Goal: Find specific fact: Find specific fact

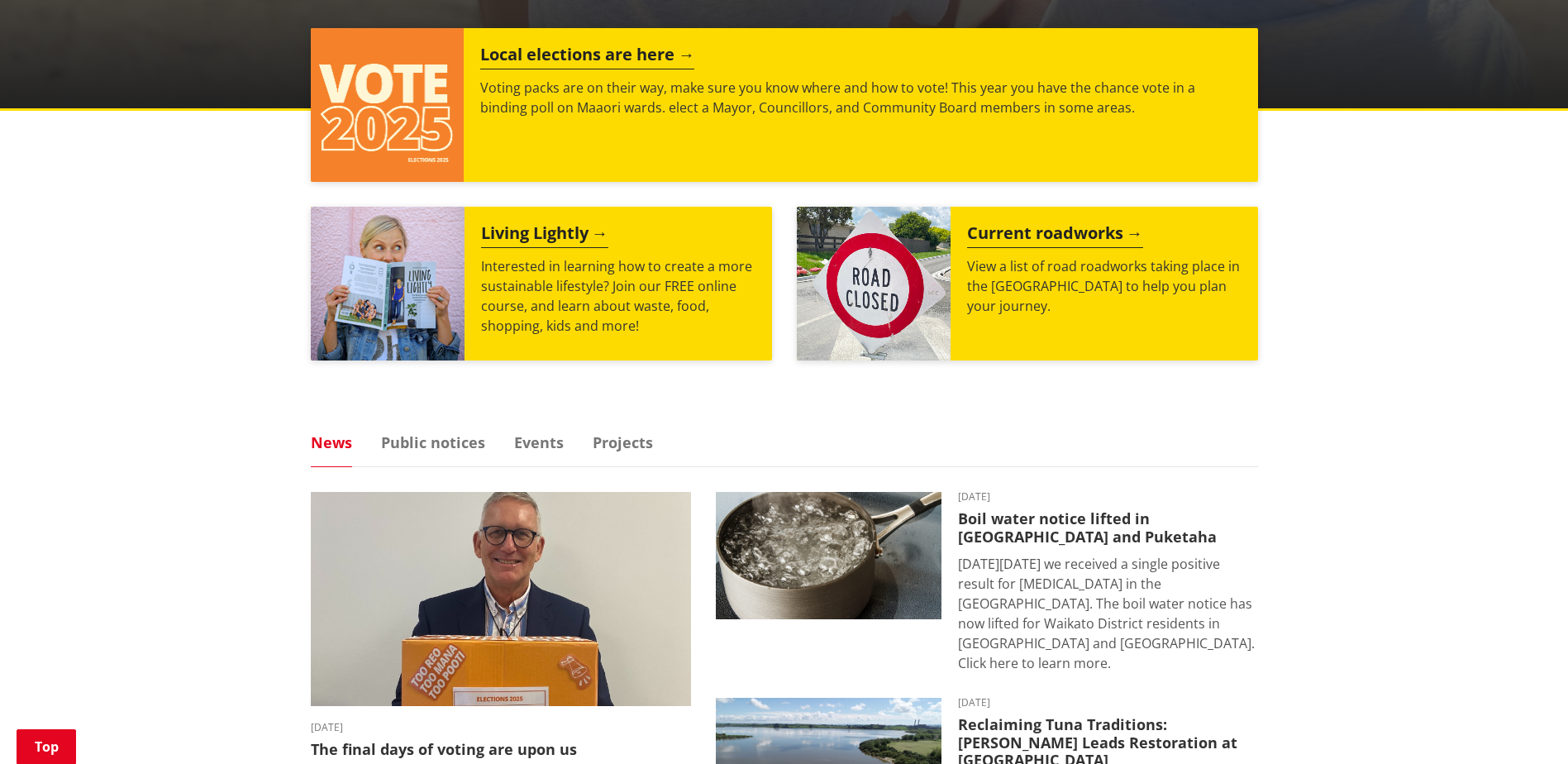
scroll to position [248, 0]
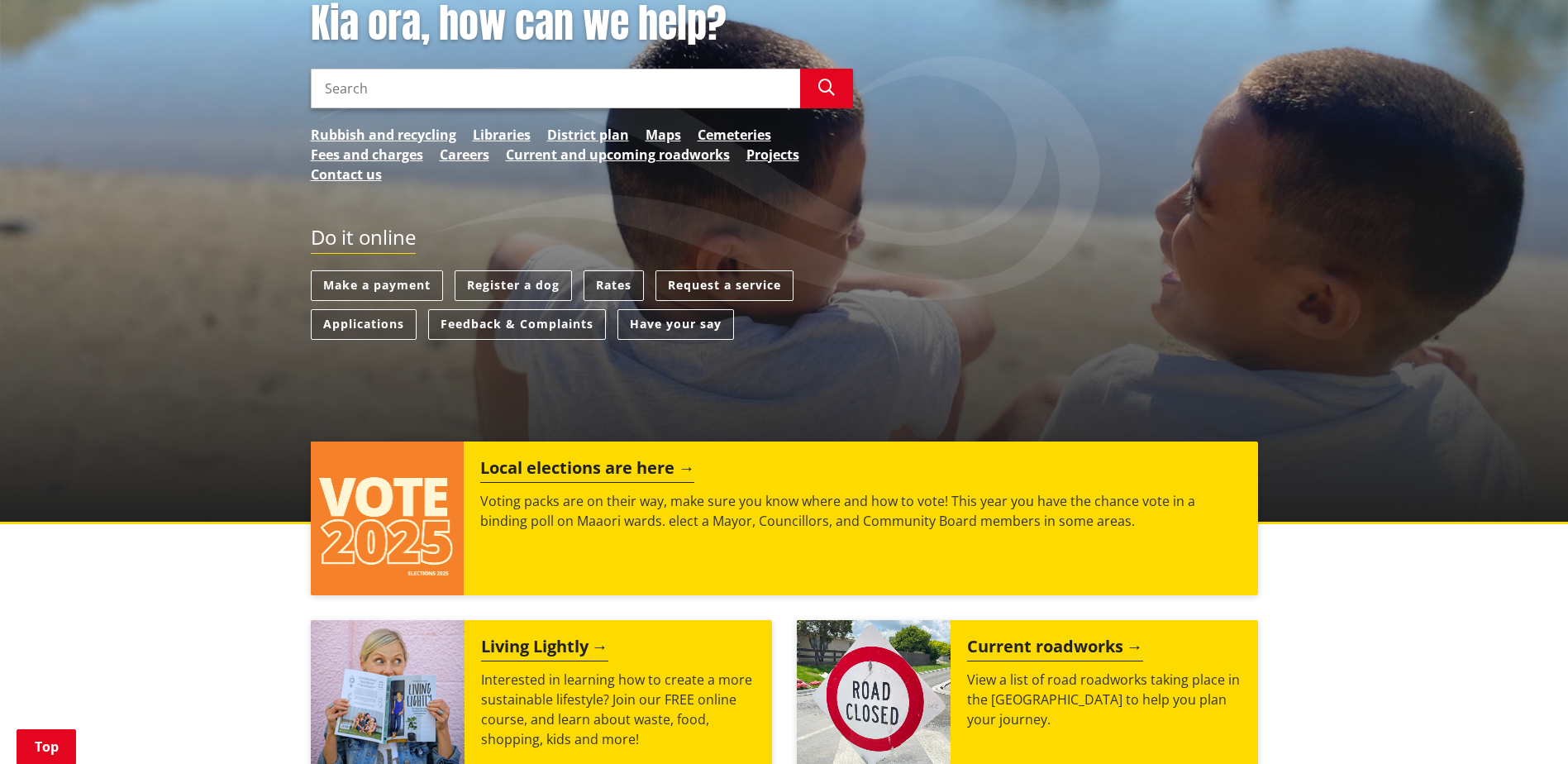
click at [605, 291] on link "Rates" at bounding box center [614, 285] width 61 height 30
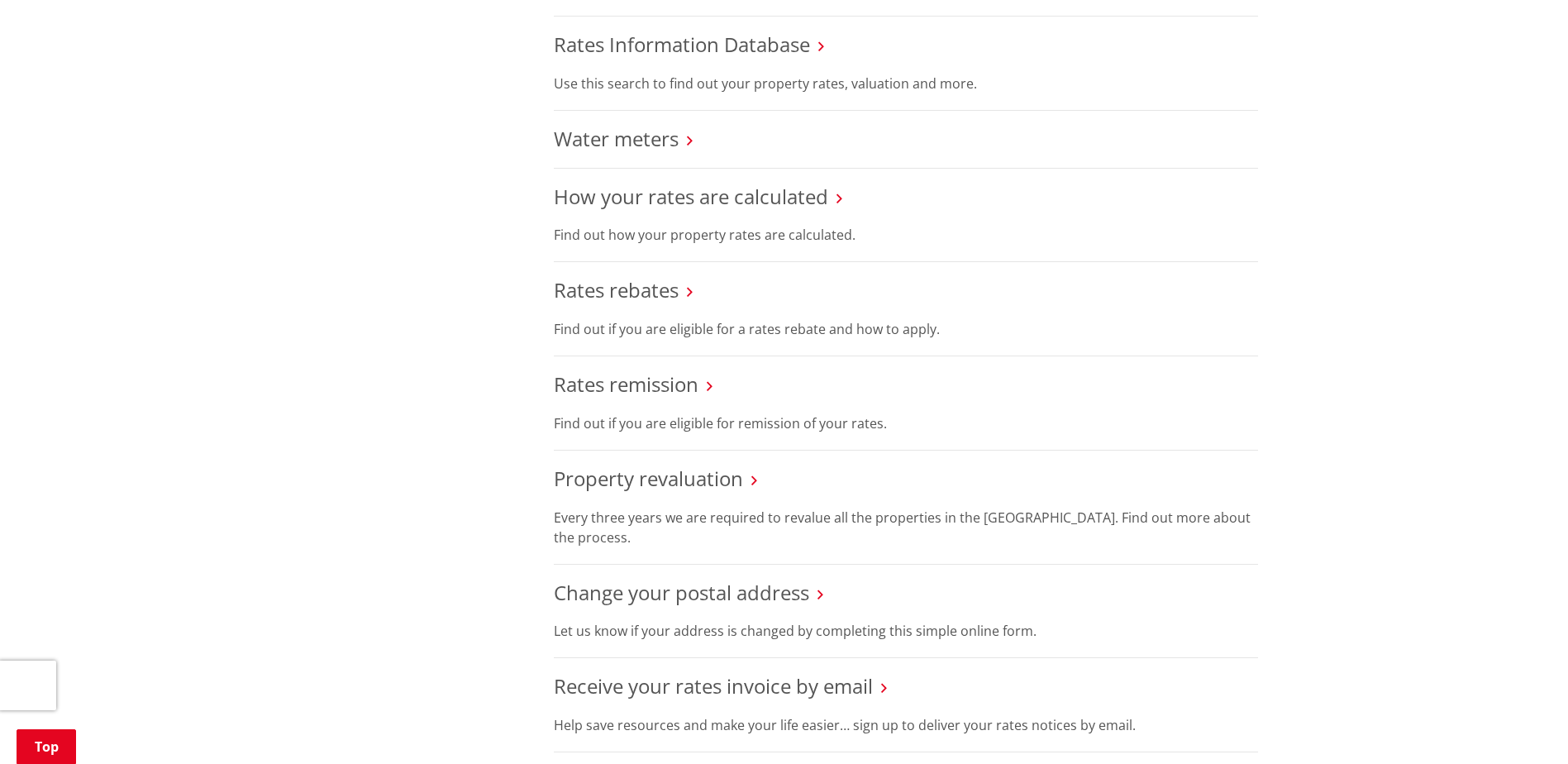
scroll to position [744, 0]
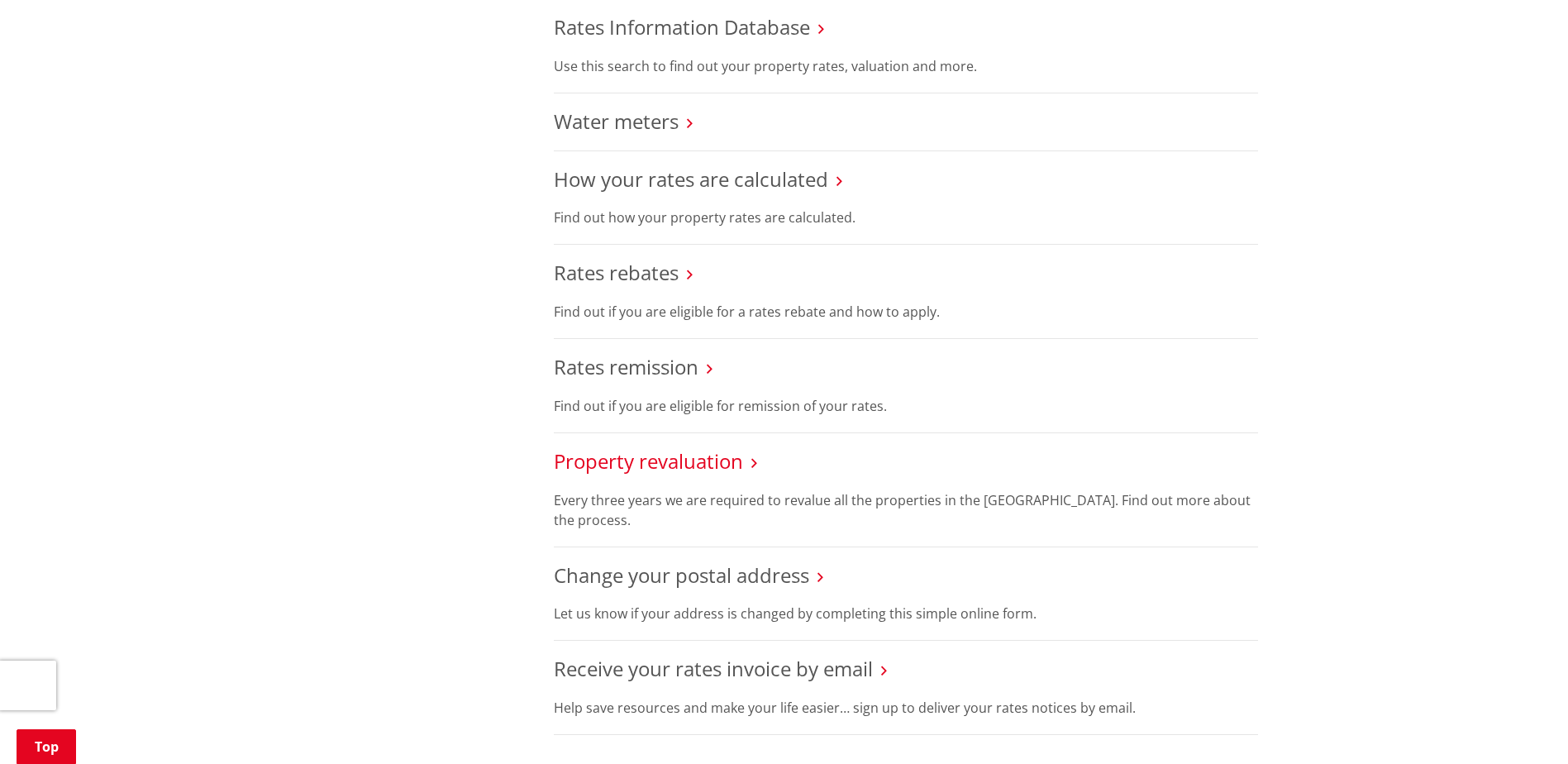
click at [682, 466] on link "Property revaluation" at bounding box center [649, 461] width 190 height 28
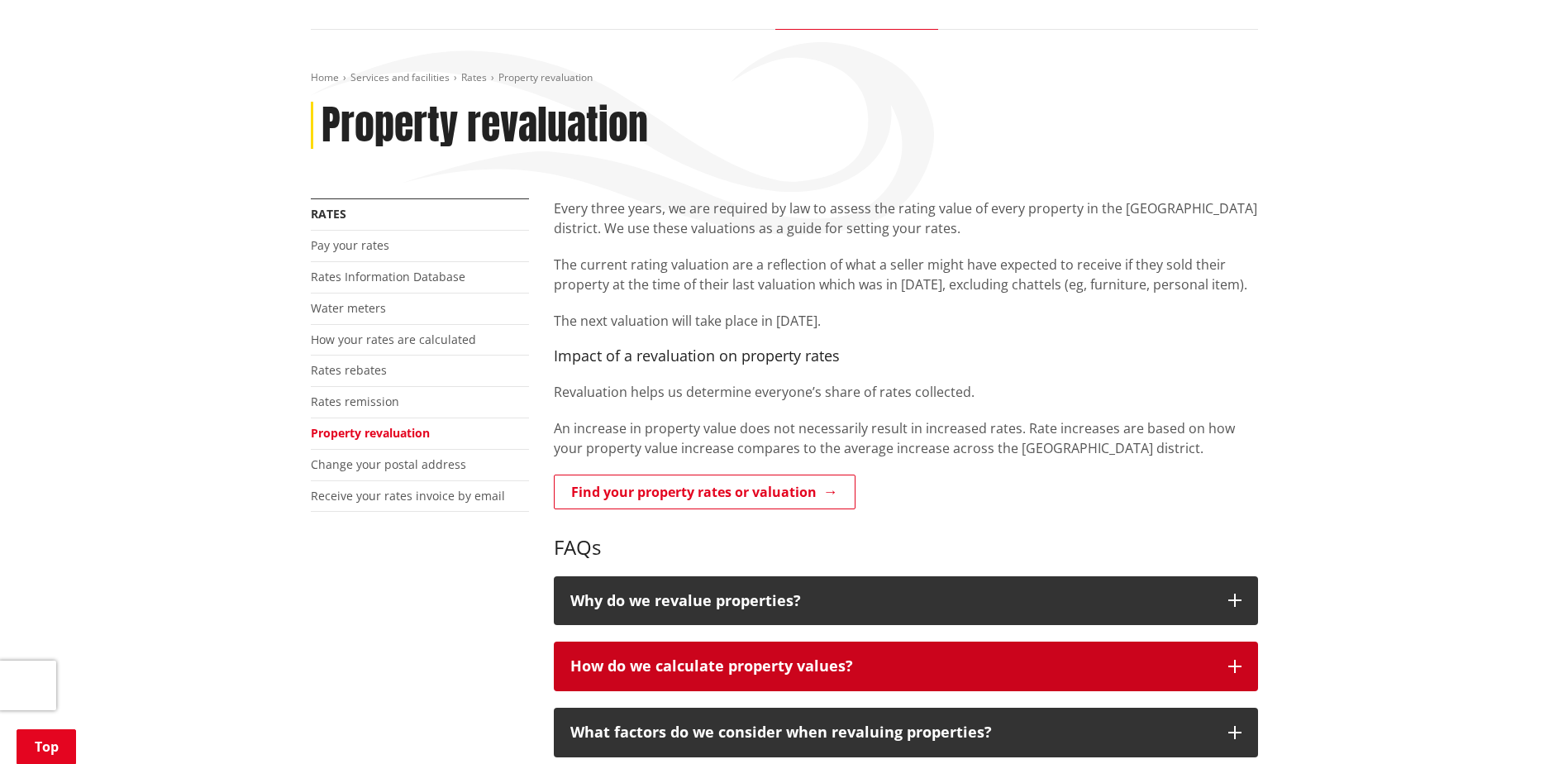
scroll to position [413, 0]
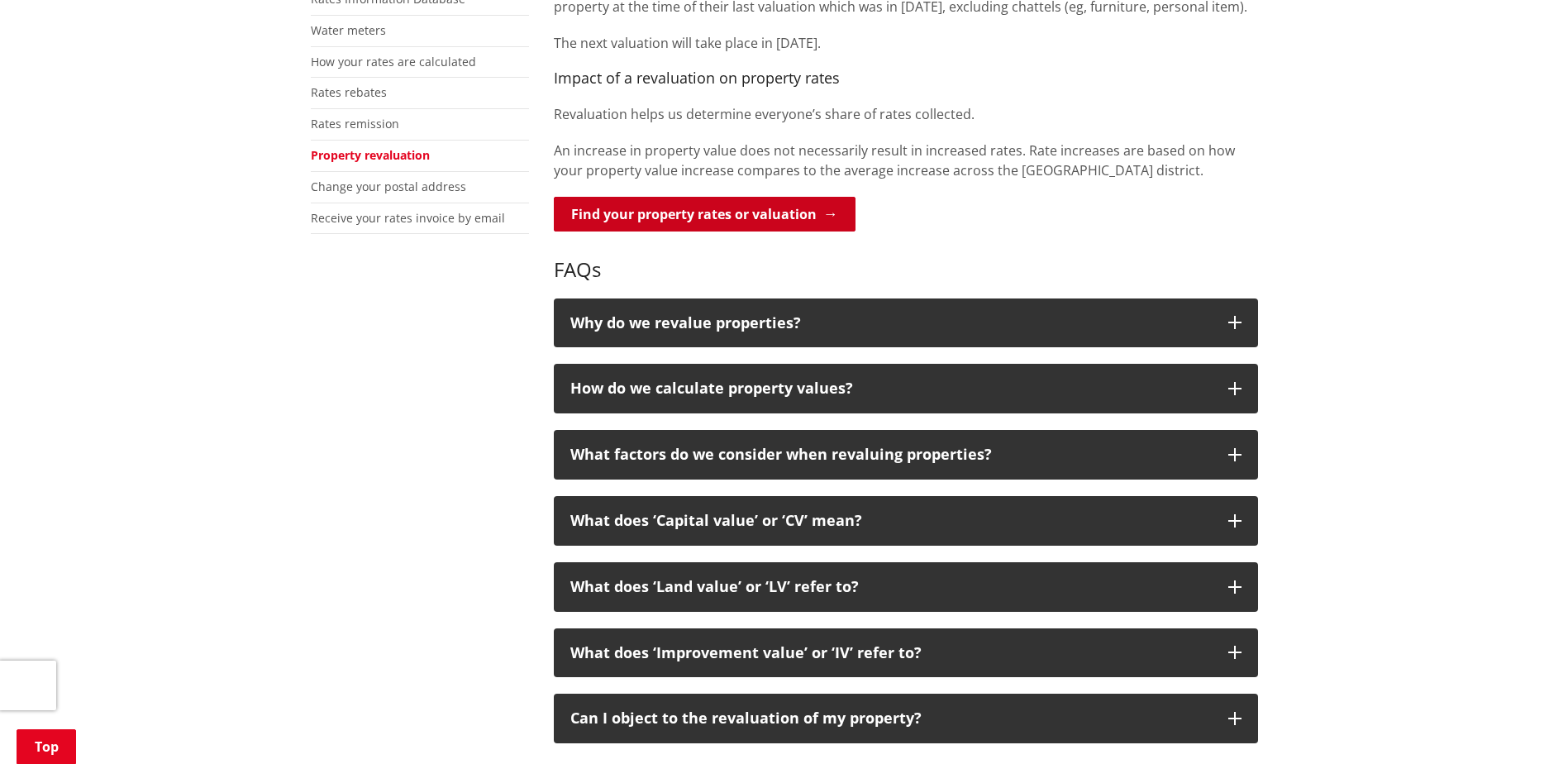
click at [716, 207] on link "Find your property rates or valuation" at bounding box center [705, 214] width 302 height 35
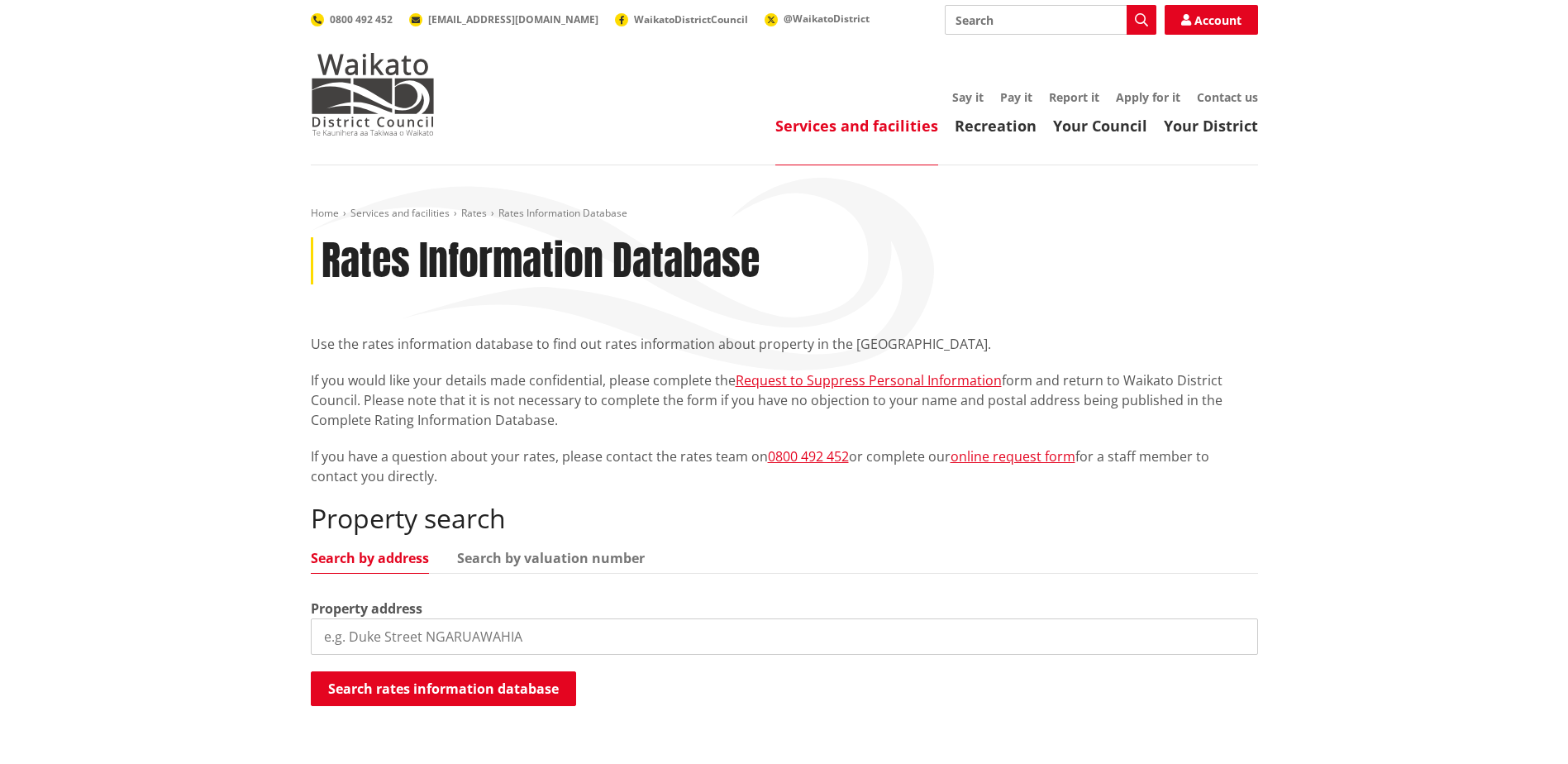
click at [439, 631] on input "search" at bounding box center [784, 637] width 947 height 37
type input "154 churchill RD"
